Goal: Obtain resource: Download file/media

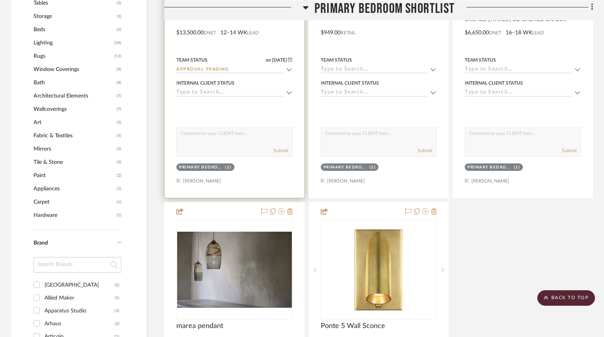
scroll to position [591, 0]
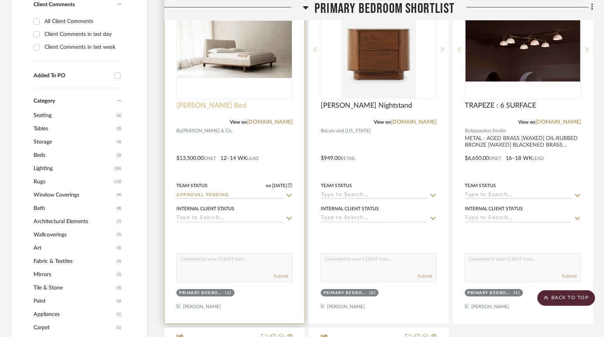
click at [203, 108] on span "[PERSON_NAME] Bed" at bounding box center [211, 105] width 70 height 9
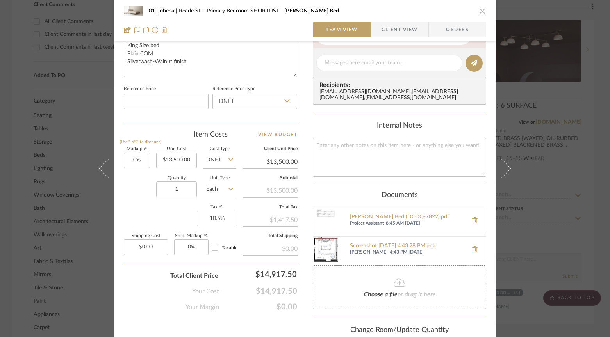
scroll to position [384, 0]
click at [350, 217] on div "[PERSON_NAME] Bed (DCOQ-7822).pdf" at bounding box center [407, 217] width 114 height 6
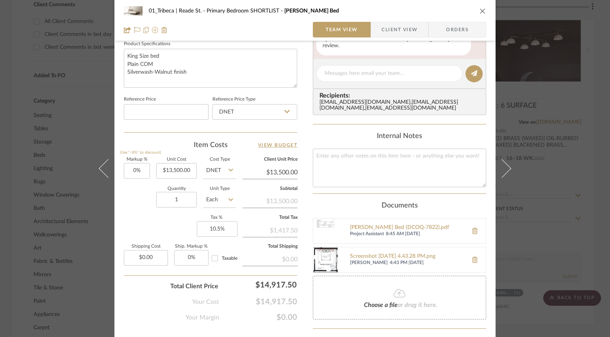
scroll to position [444, 0]
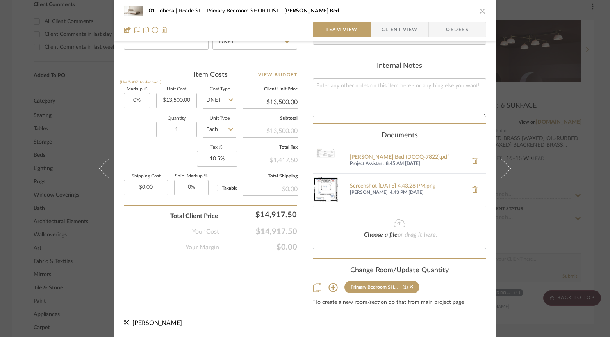
click at [322, 156] on img at bounding box center [325, 160] width 25 height 25
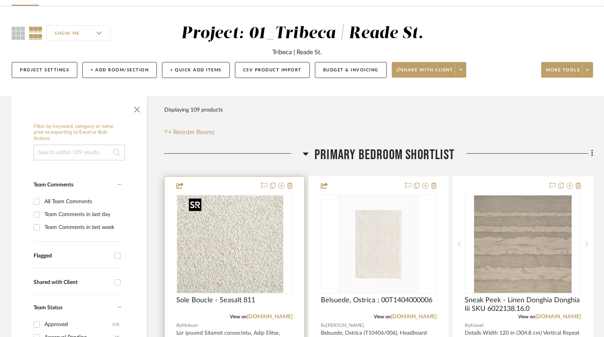
scroll to position [147, 0]
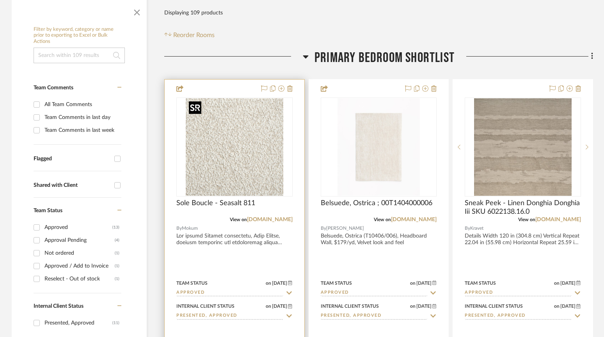
click at [231, 153] on img "0" at bounding box center [235, 147] width 98 height 98
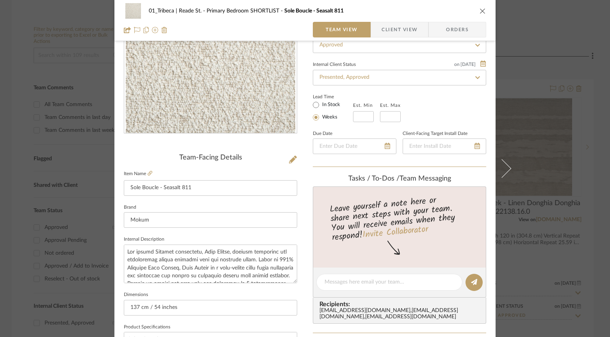
scroll to position [93, 0]
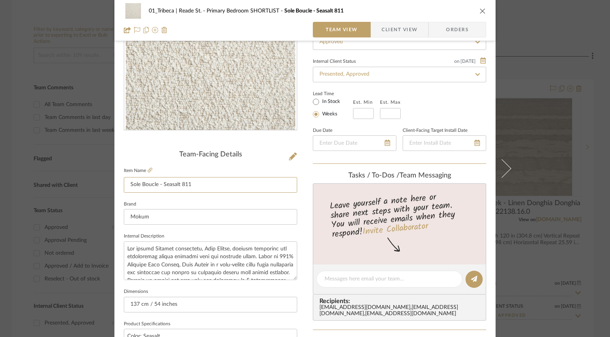
drag, startPoint x: 195, startPoint y: 187, endPoint x: 122, endPoint y: 179, distance: 73.3
click at [117, 179] on div "01_Tribeca | Reade St. Primary Bedroom SHORTLIST Sole Boucle - Seasalt 811 Team…" at bounding box center [304, 273] width 381 height 721
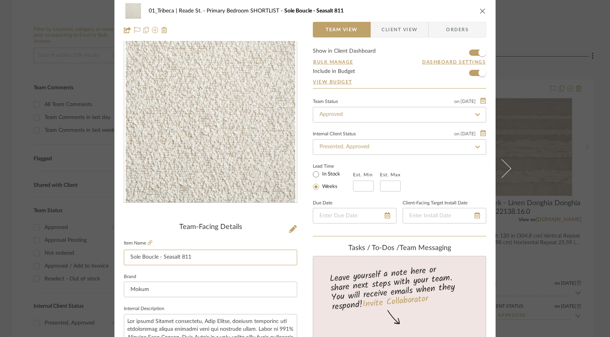
scroll to position [25, 0]
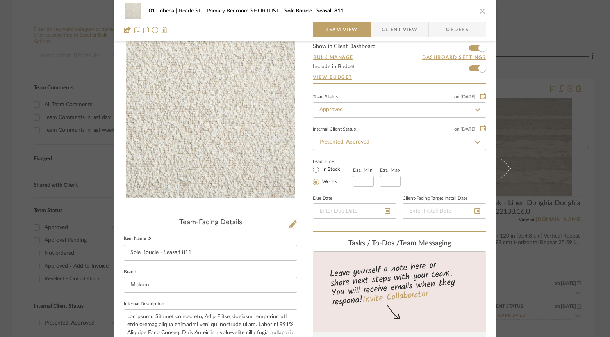
click at [147, 237] on icon at bounding box center [149, 238] width 5 height 5
